Goal: Information Seeking & Learning: Check status

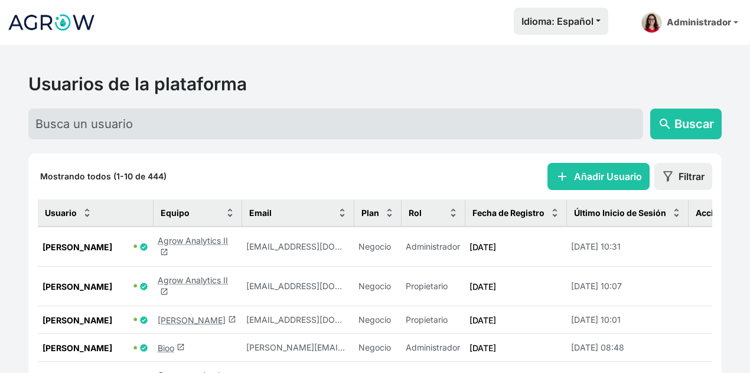
click at [190, 243] on link "Agrow Analytics II launch" at bounding box center [193, 247] width 70 height 22
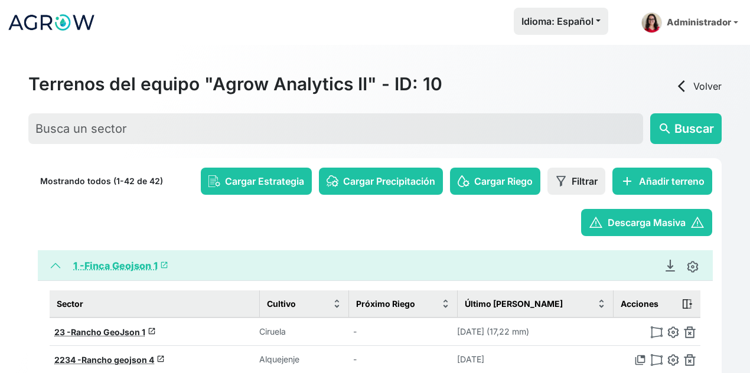
click at [164, 262] on span "launch" at bounding box center [164, 265] width 8 height 8
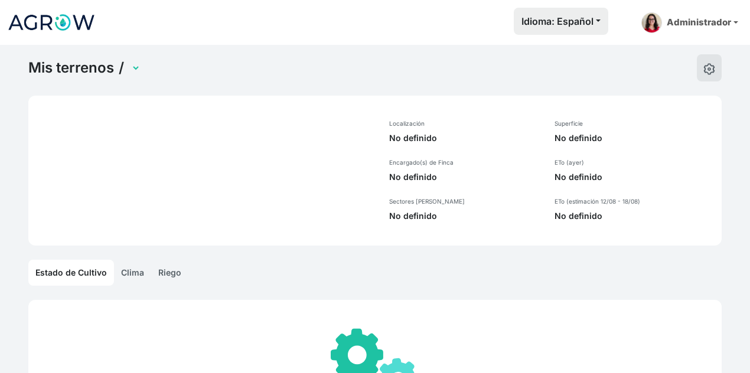
select select "1"
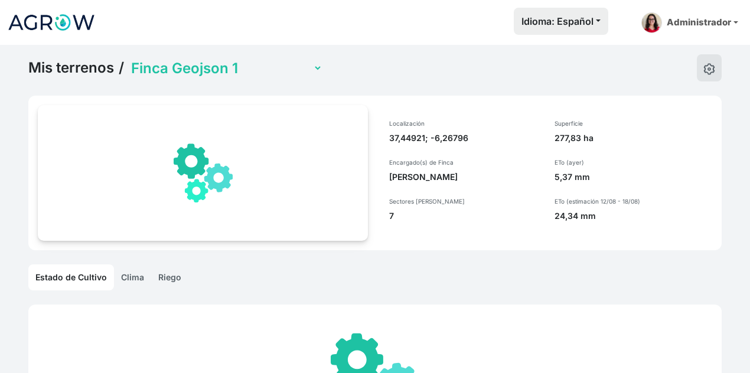
click at [164, 275] on link "Riego" at bounding box center [169, 278] width 37 height 26
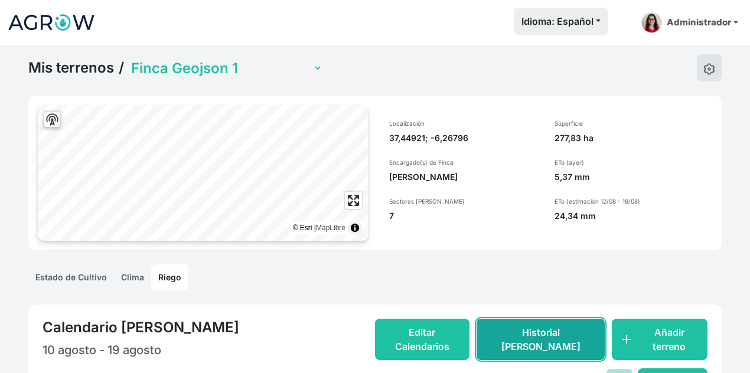
click at [551, 319] on button "Historial [PERSON_NAME]" at bounding box center [541, 339] width 129 height 41
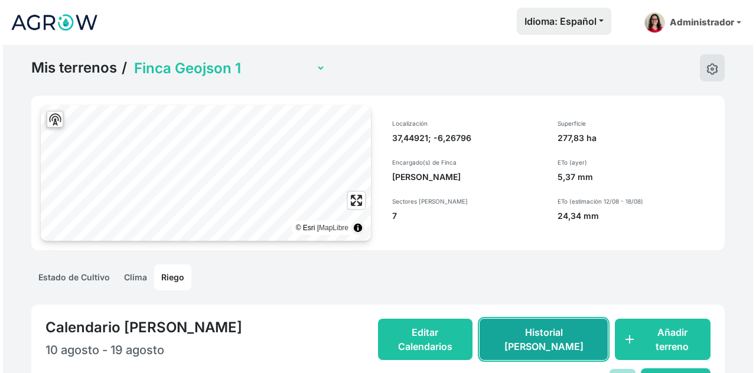
scroll to position [118, 0]
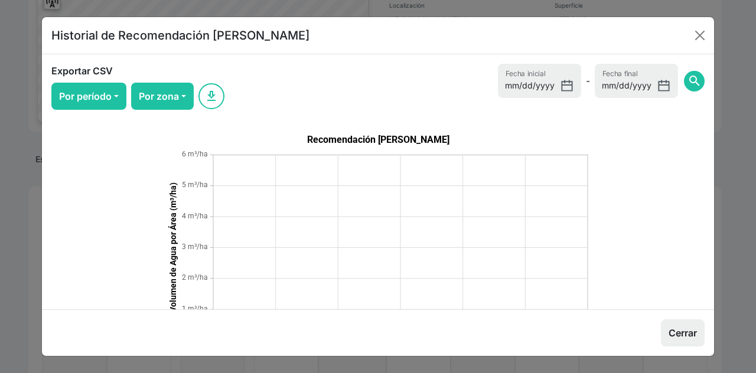
click at [498, 82] on form "[DATE] Fecha inicial - [DATE] Fecha final search" at bounding box center [601, 81] width 207 height 34
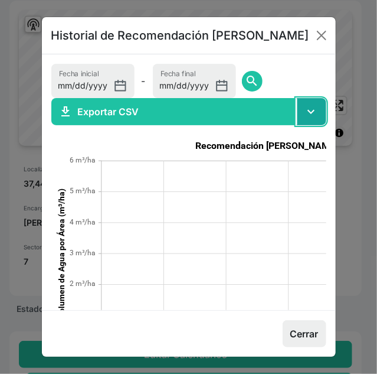
click at [313, 107] on button "expand_more" at bounding box center [311, 111] width 30 height 27
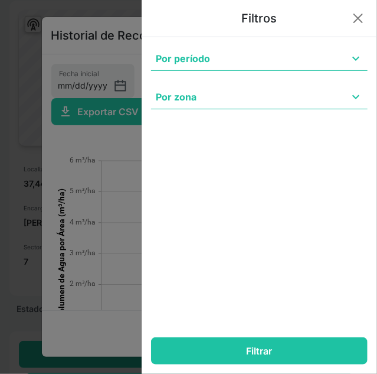
click at [353, 57] on span "expand_more" at bounding box center [356, 58] width 14 height 14
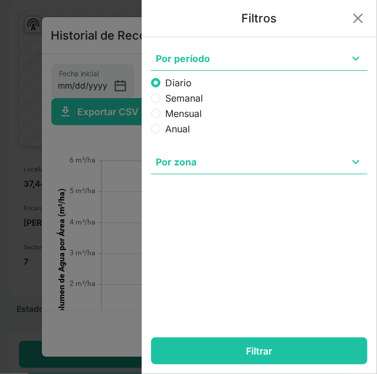
click at [360, 64] on span "expand_more" at bounding box center [356, 58] width 14 height 14
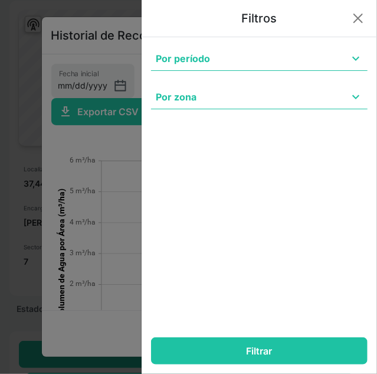
click at [348, 106] on button "Por zona expand_more" at bounding box center [259, 97] width 217 height 24
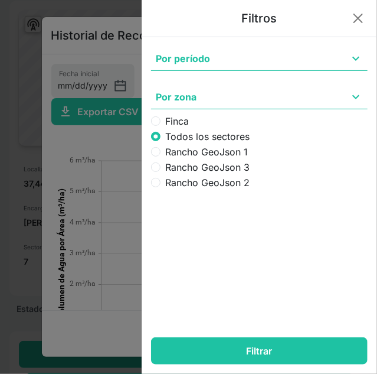
click at [355, 102] on span "expand_more" at bounding box center [356, 97] width 14 height 14
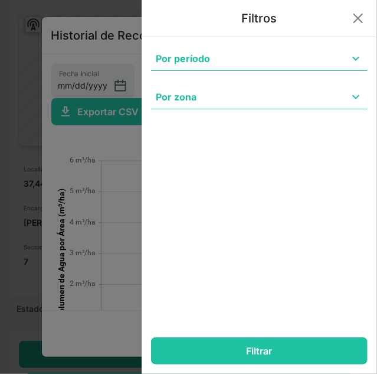
click at [350, 141] on div "Por período expand_more Diario Semanal Mensual Anual Por zona expand_more Finca…" at bounding box center [260, 205] width 236 height 337
click at [357, 11] on button "Cerrar" at bounding box center [358, 18] width 19 height 19
